Goal: Navigation & Orientation: Find specific page/section

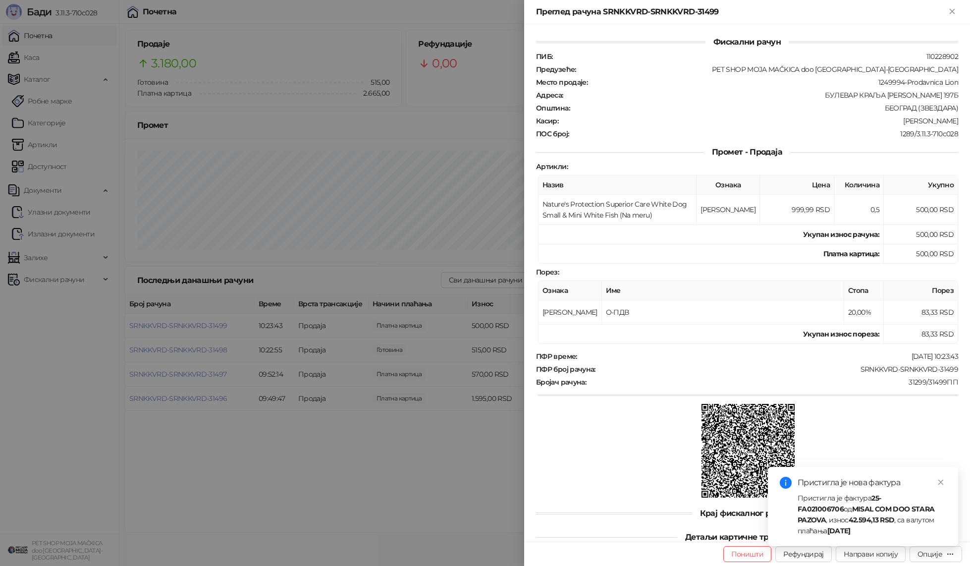
click at [305, 104] on div at bounding box center [485, 283] width 970 height 566
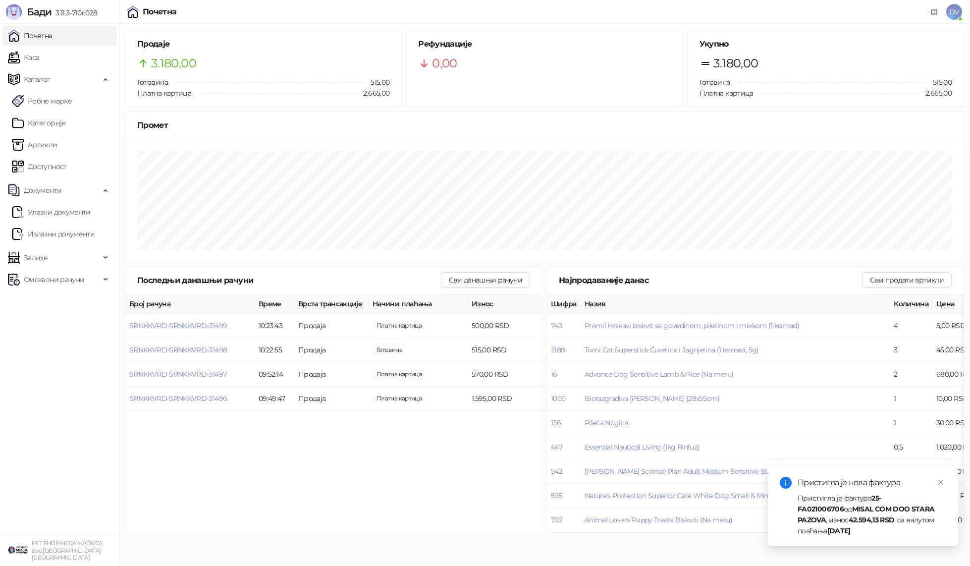
click at [33, 27] on link "Почетна" at bounding box center [30, 36] width 45 height 20
click at [39, 49] on link "Каса" at bounding box center [23, 58] width 31 height 20
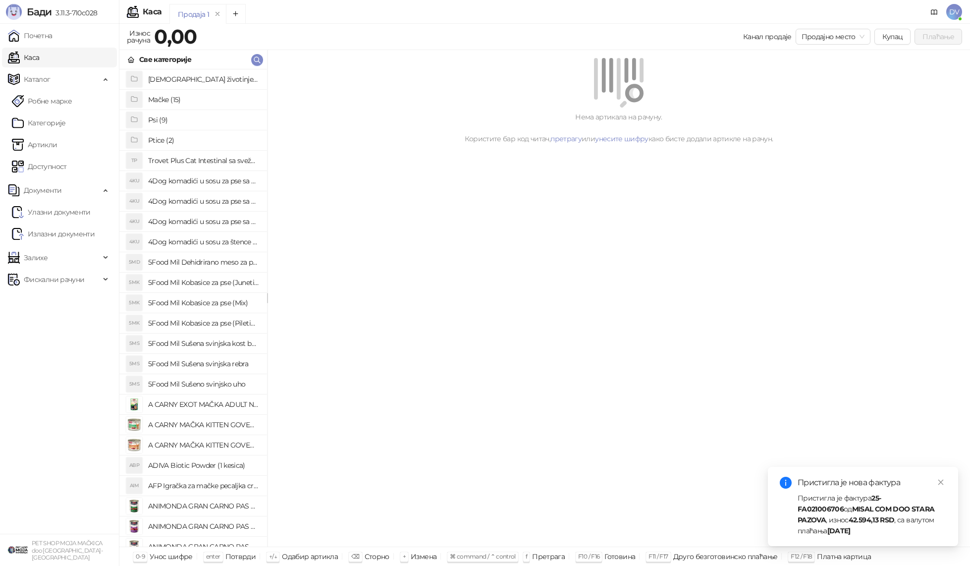
click at [41, 22] on div "Бади 3.11.3-710c028" at bounding box center [59, 12] width 119 height 24
click at [41, 25] on ul "Почетна Каса Каталог Робне марке Категорије Артикли Доступност Документи Улазни…" at bounding box center [59, 279] width 119 height 510
click at [46, 30] on link "Почетна" at bounding box center [30, 36] width 45 height 20
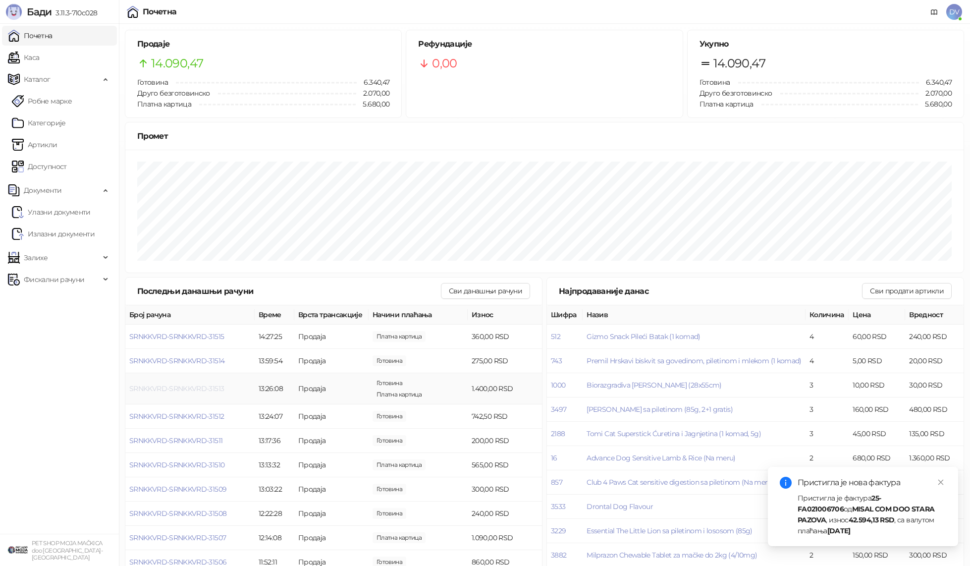
click at [212, 389] on span "SRNKKVRD-SRNKKVRD-31513" at bounding box center [176, 388] width 95 height 9
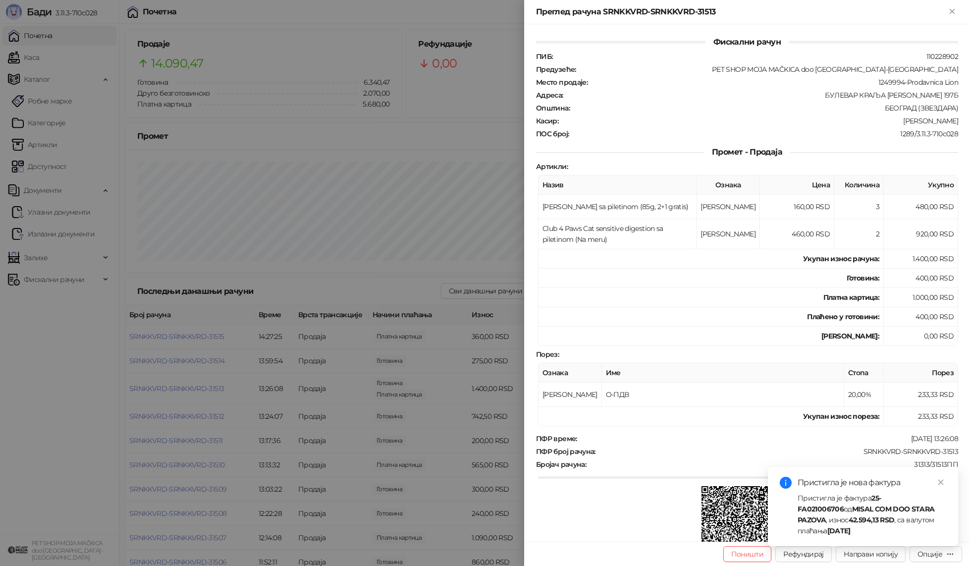
click at [212, 389] on div at bounding box center [485, 283] width 970 height 566
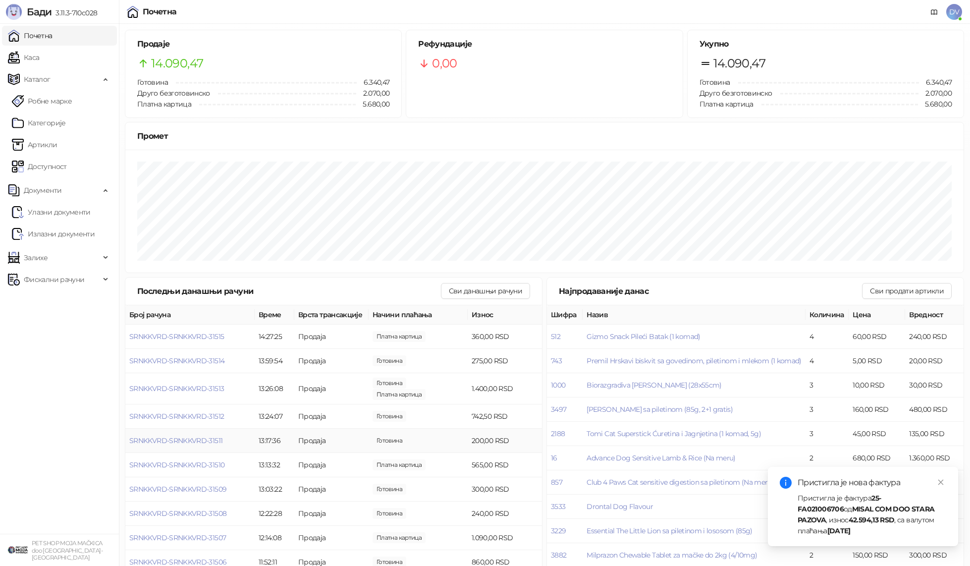
scroll to position [14, 0]
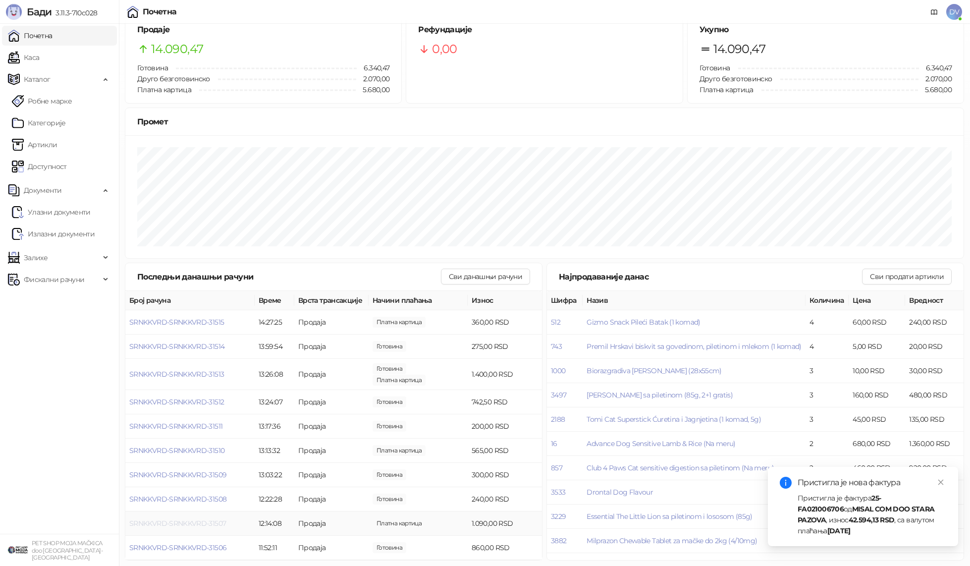
click at [215, 522] on span "SRNKKVRD-SRNKKVRD-31507" at bounding box center [177, 523] width 97 height 9
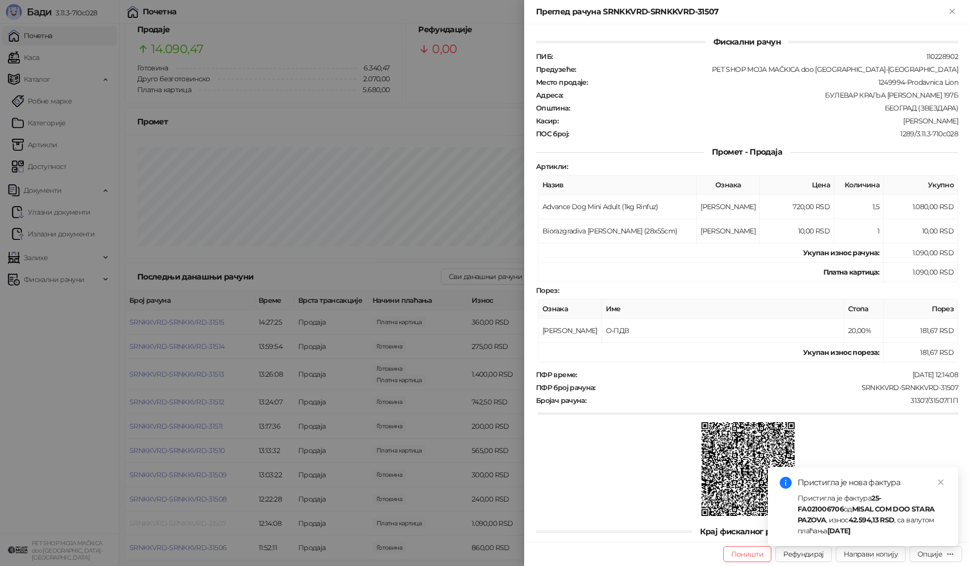
click at [215, 522] on div at bounding box center [485, 283] width 970 height 566
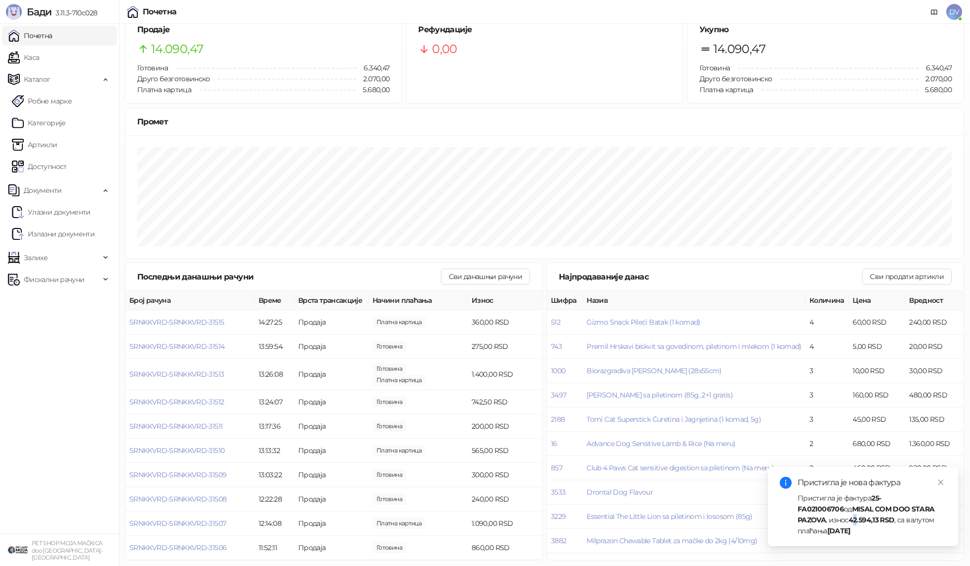
click at [849, 519] on strong "42.594,13 RSD" at bounding box center [872, 519] width 46 height 9
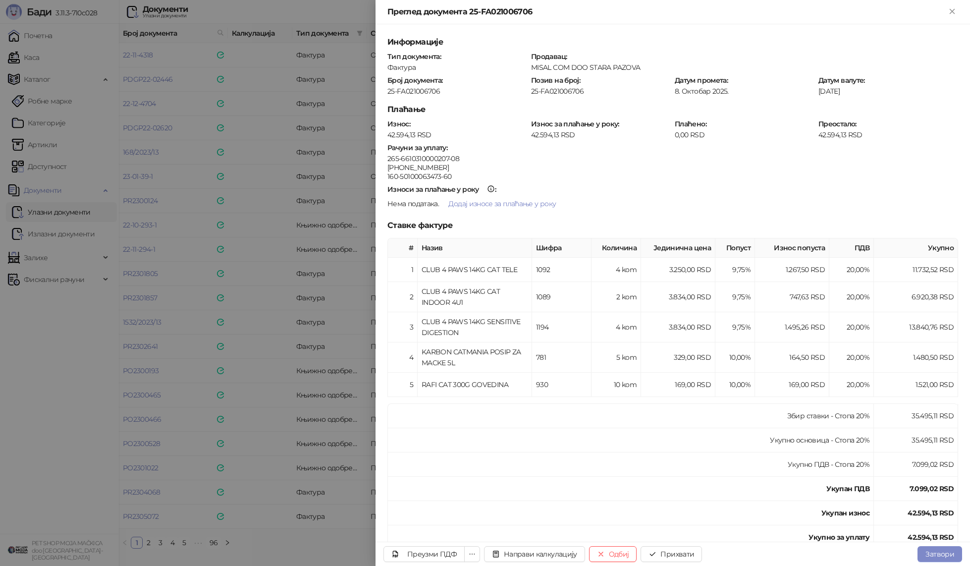
click at [254, 362] on div at bounding box center [485, 283] width 970 height 566
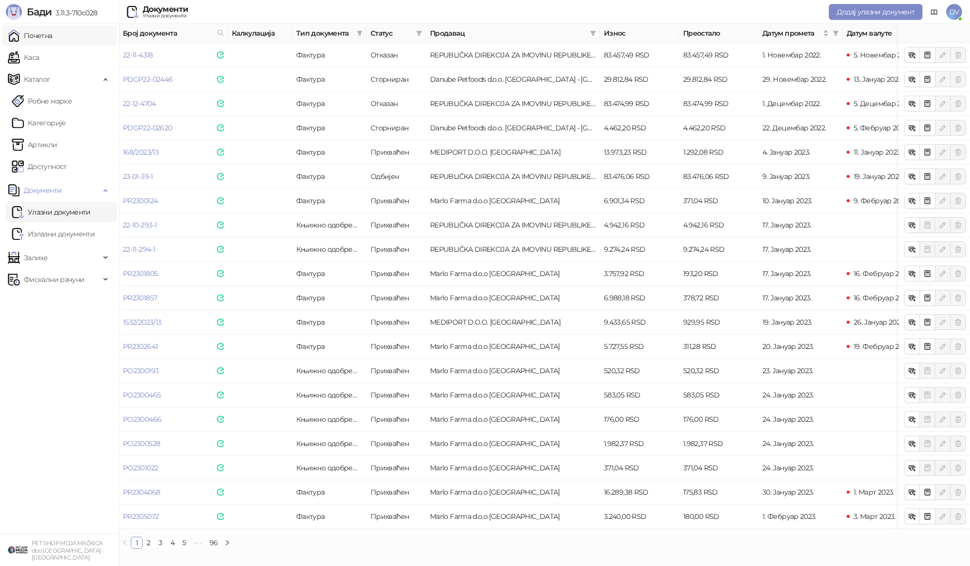
click at [53, 28] on link "Почетна" at bounding box center [30, 36] width 45 height 20
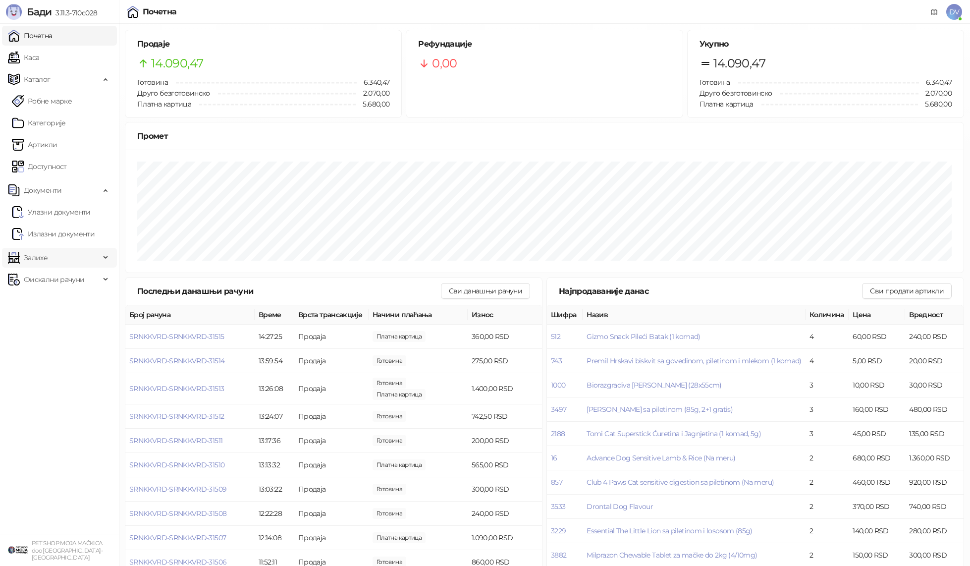
click at [91, 259] on span "Залихе" at bounding box center [54, 258] width 92 height 20
